Goal: Information Seeking & Learning: Learn about a topic

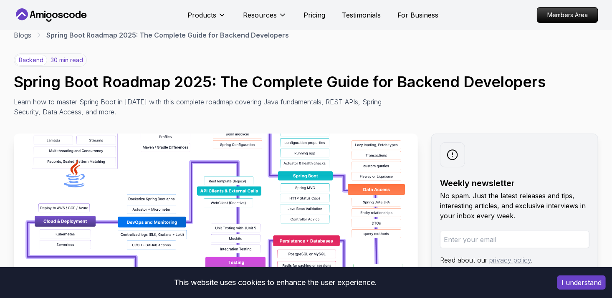
click at [269, 190] on img at bounding box center [216, 228] width 404 height 188
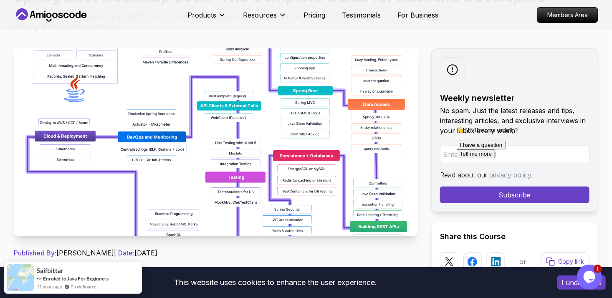
scroll to position [91, 0]
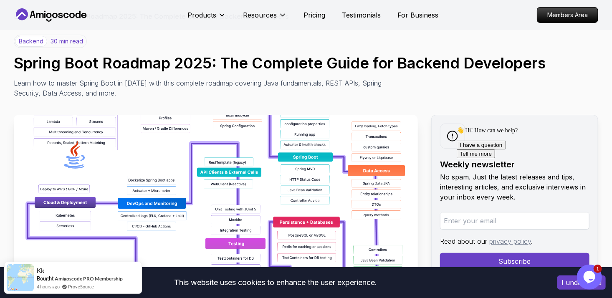
scroll to position [37, 0]
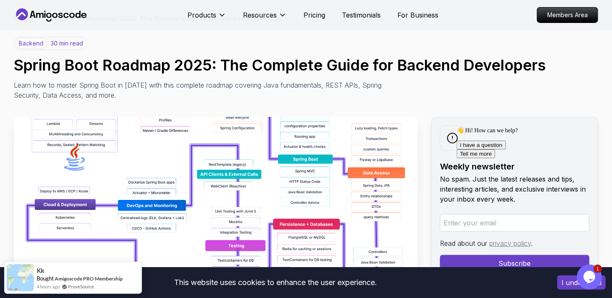
click at [288, 167] on img at bounding box center [216, 211] width 404 height 188
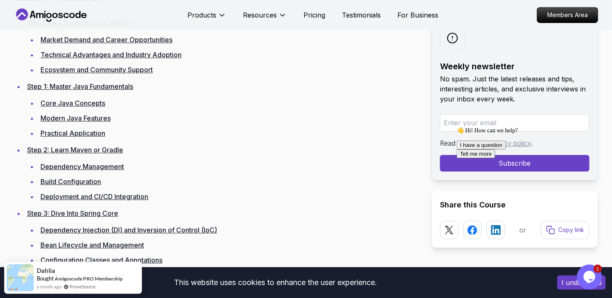
scroll to position [1181, 0]
click at [85, 150] on link "Step 2: Learn Maven or Gradle" at bounding box center [75, 150] width 96 height 8
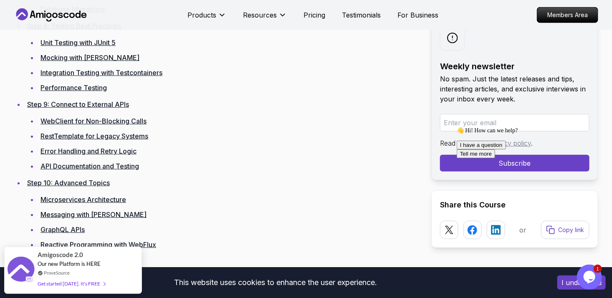
click at [85, 150] on link "Error Handling and Retry Logic" at bounding box center [89, 151] width 96 height 8
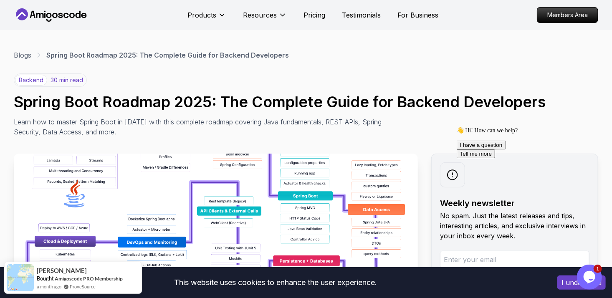
scroll to position [149, 0]
